Goal: Transaction & Acquisition: Subscribe to service/newsletter

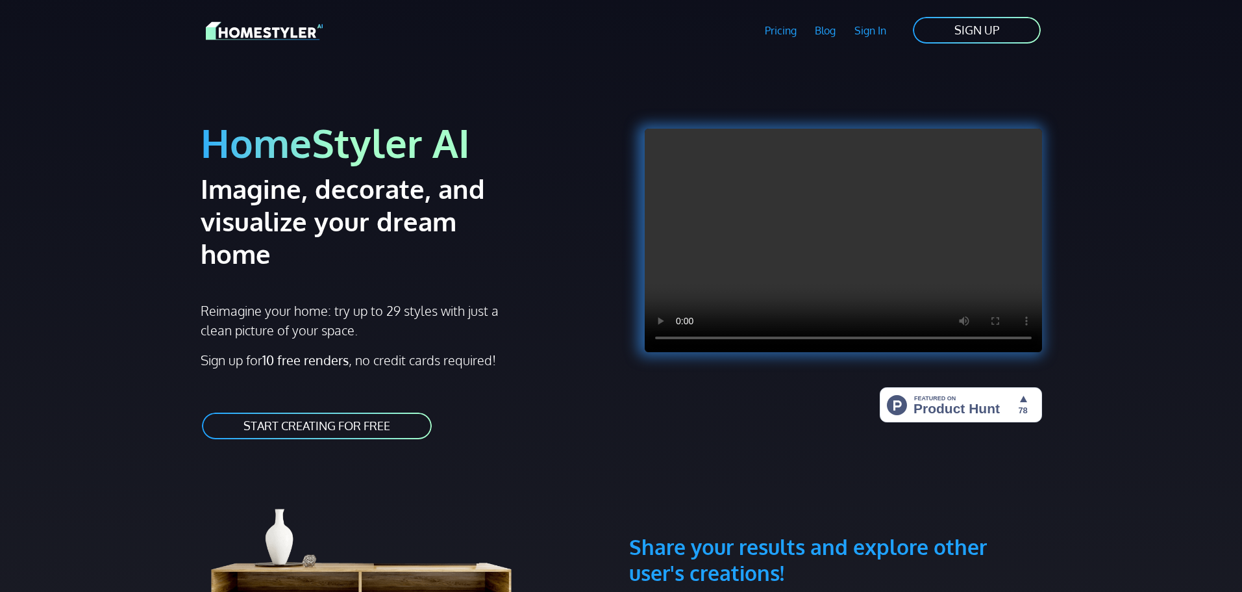
click at [392, 411] on link "START CREATING FOR FREE" at bounding box center [317, 425] width 232 height 29
